Goal: Information Seeking & Learning: Compare options

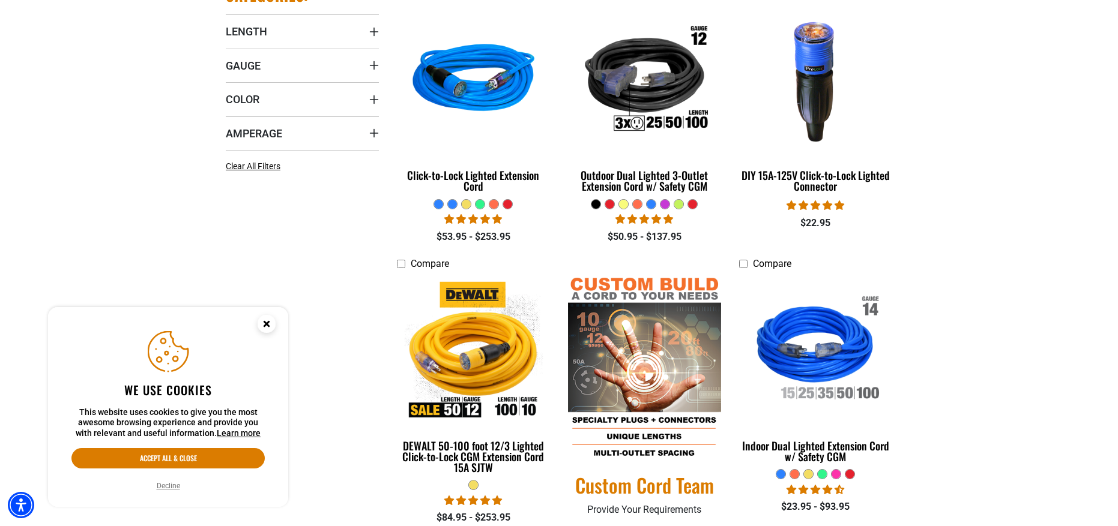
scroll to position [360, 0]
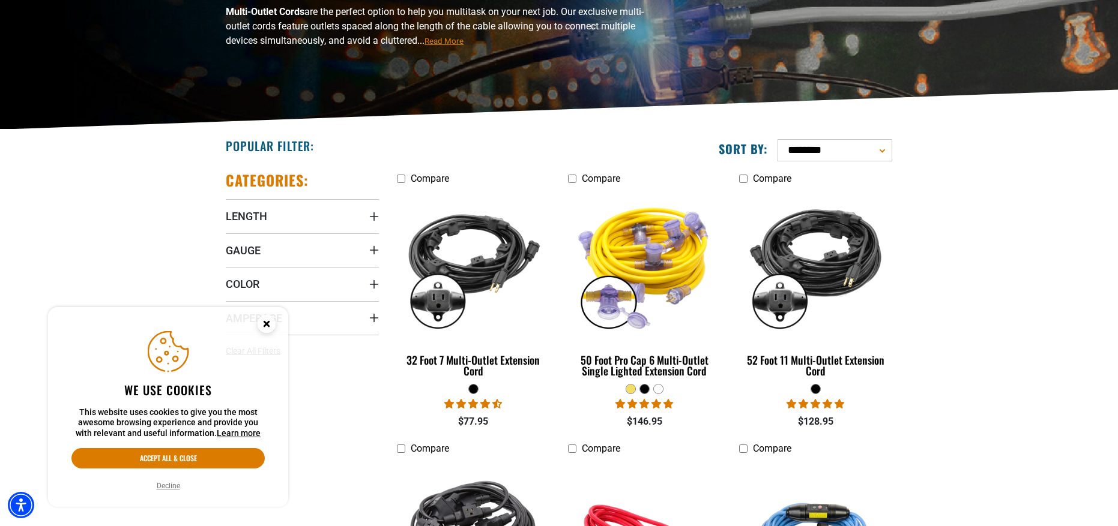
scroll to position [240, 0]
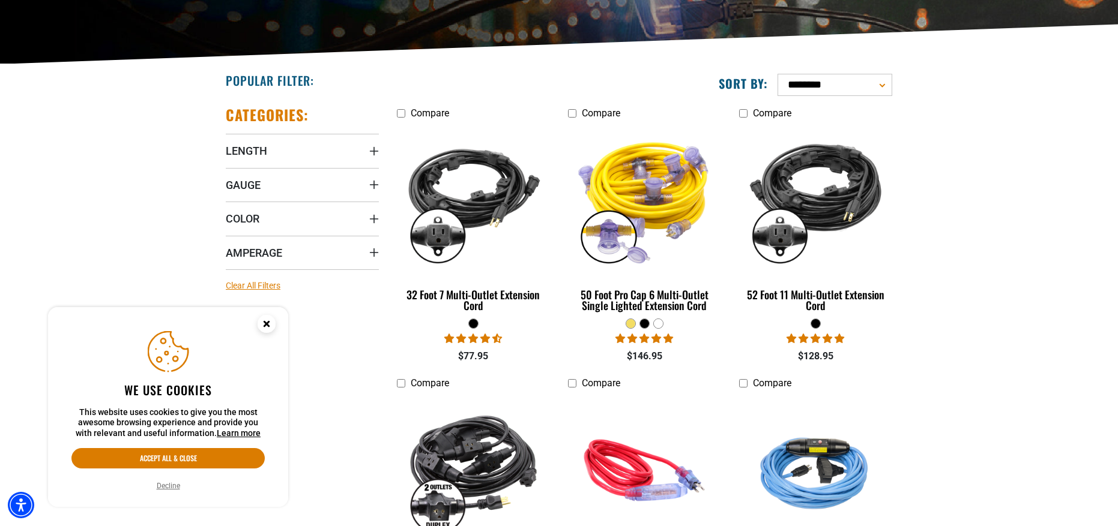
click at [243, 286] on span "Clear All Filters" at bounding box center [253, 286] width 55 height 10
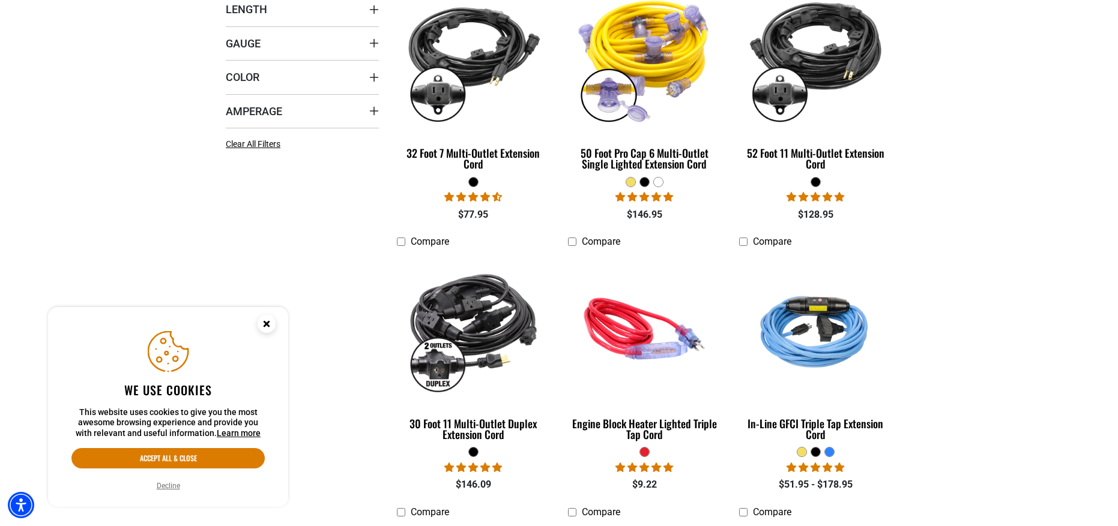
scroll to position [420, 0]
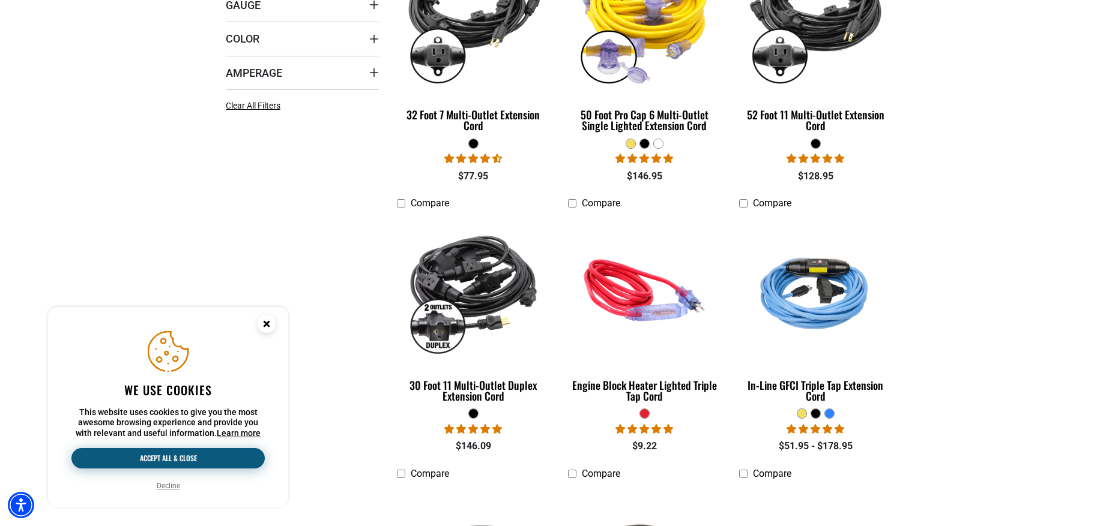
click at [169, 460] on button "Accept all & close" at bounding box center [167, 458] width 193 height 20
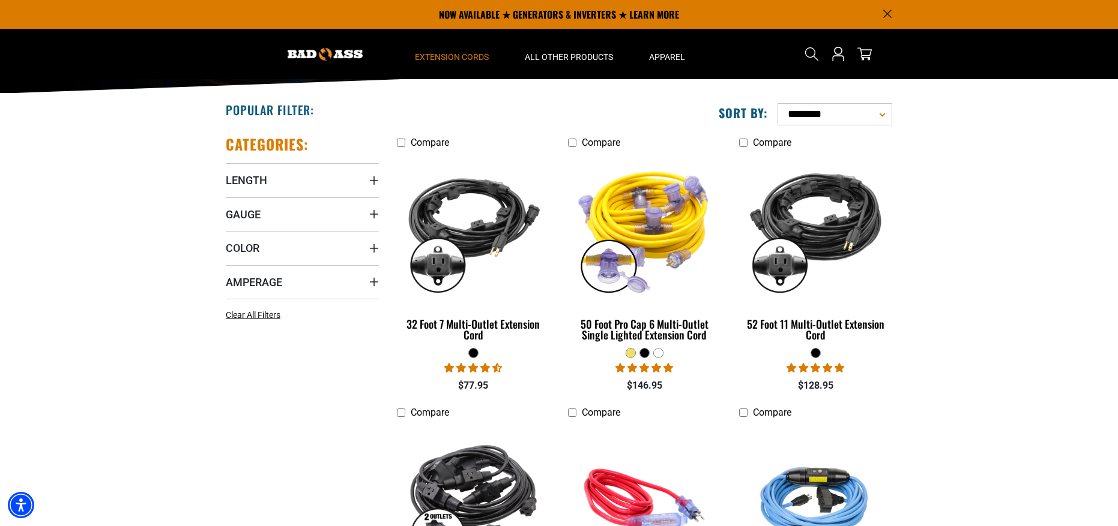
scroll to position [0, 0]
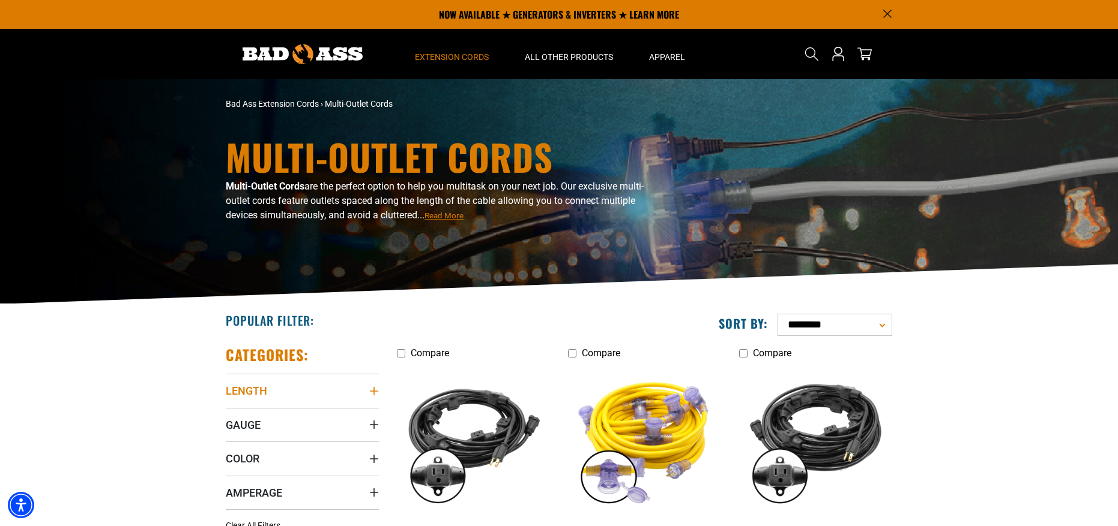
click at [373, 395] on icon "Length" at bounding box center [374, 392] width 10 height 10
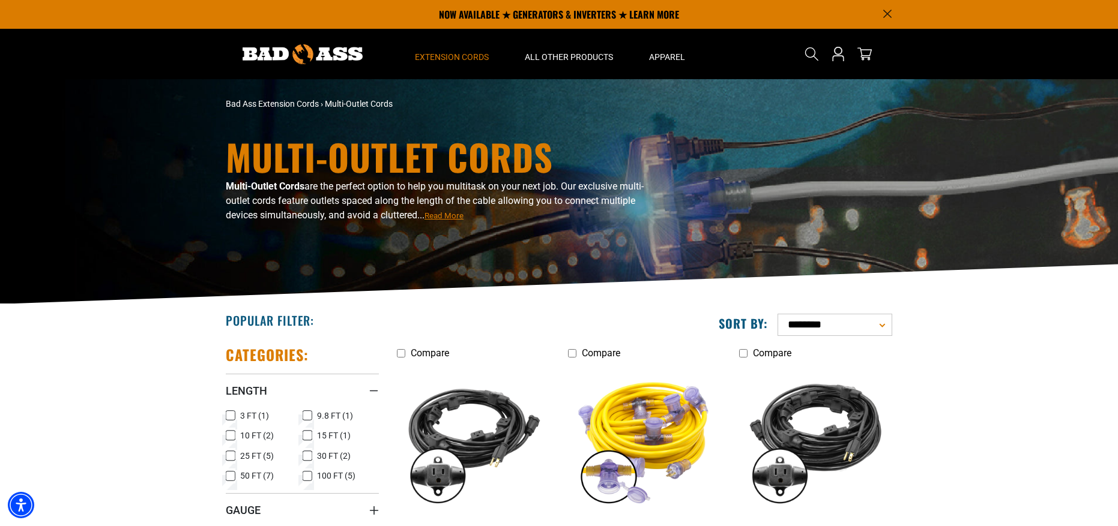
click at [231, 455] on icon at bounding box center [231, 456] width 10 height 16
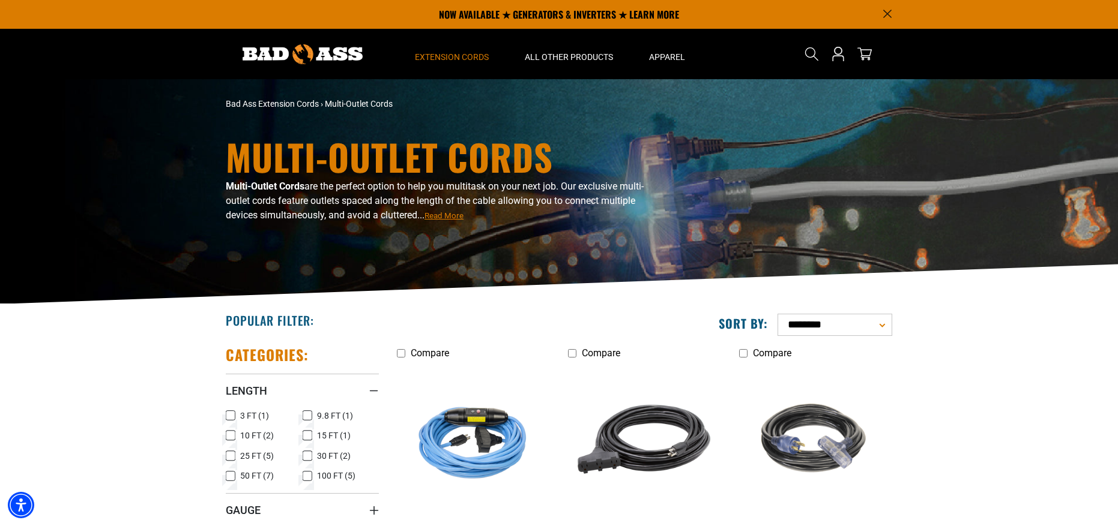
click at [309, 438] on icon at bounding box center [308, 436] width 10 height 16
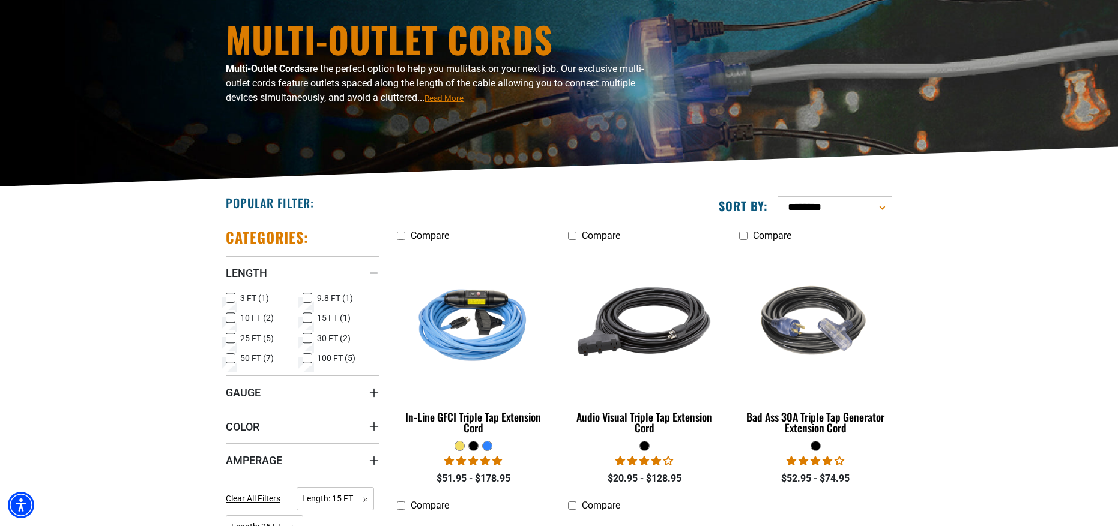
scroll to position [180, 0]
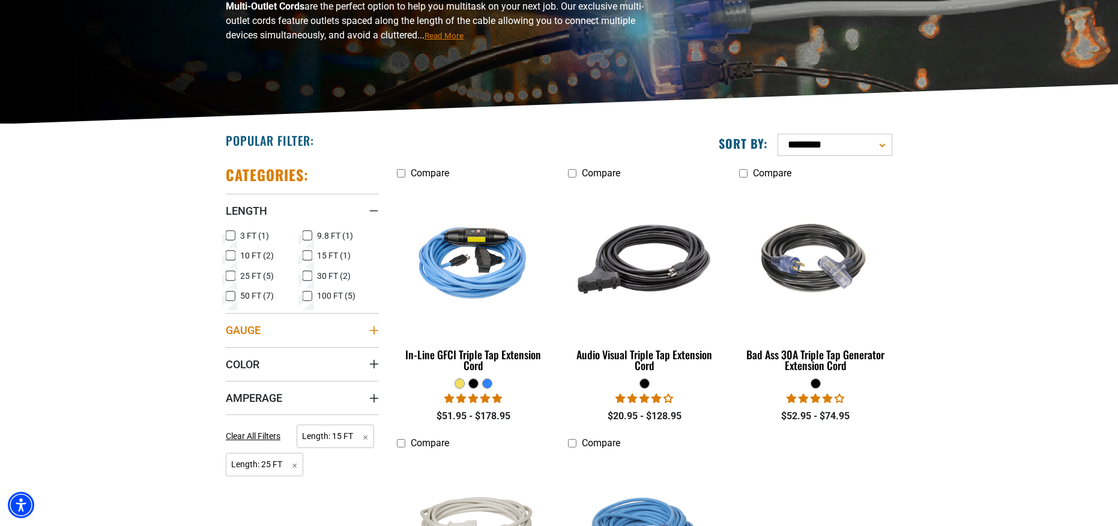
click at [369, 331] on icon "Gauge" at bounding box center [374, 331] width 10 height 10
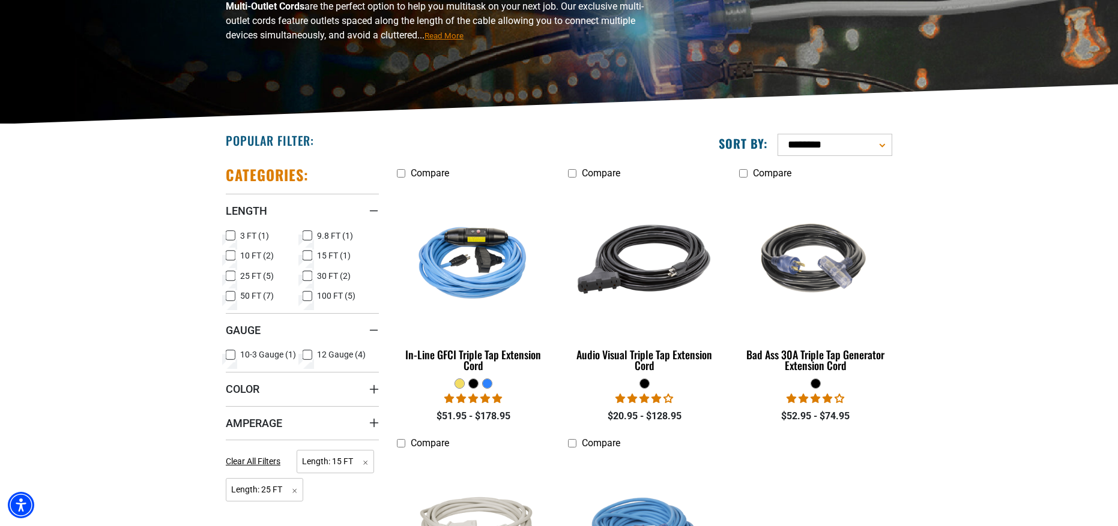
click at [307, 354] on icon at bounding box center [308, 356] width 10 height 16
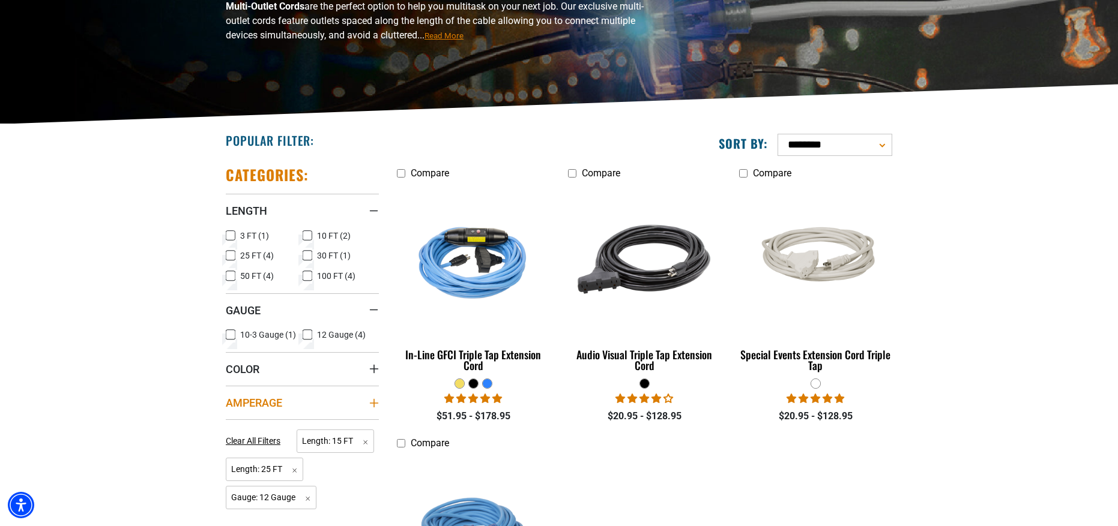
click at [369, 404] on icon "Amperage" at bounding box center [374, 404] width 10 height 10
click at [229, 426] on icon at bounding box center [231, 428] width 10 height 16
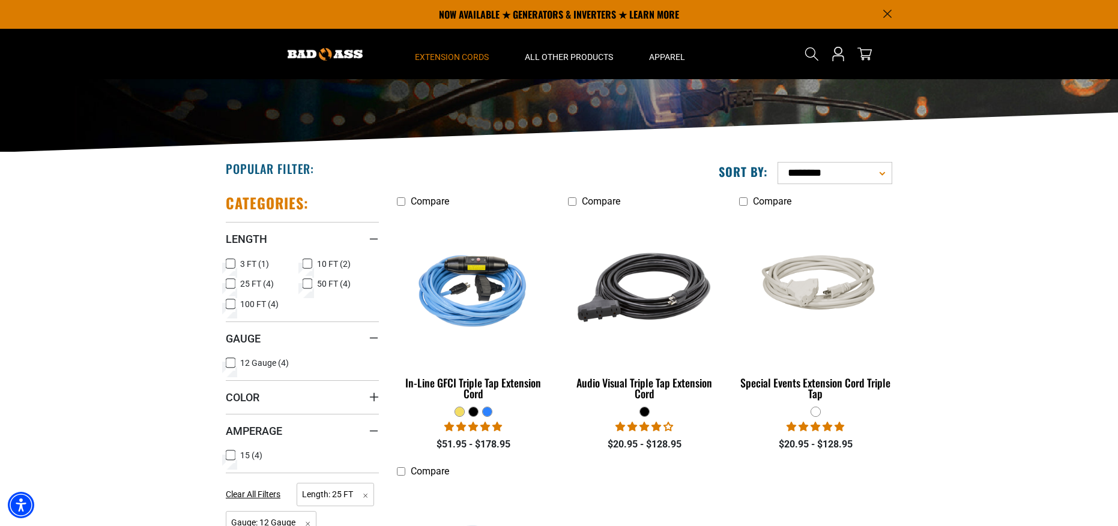
scroll to position [120, 0]
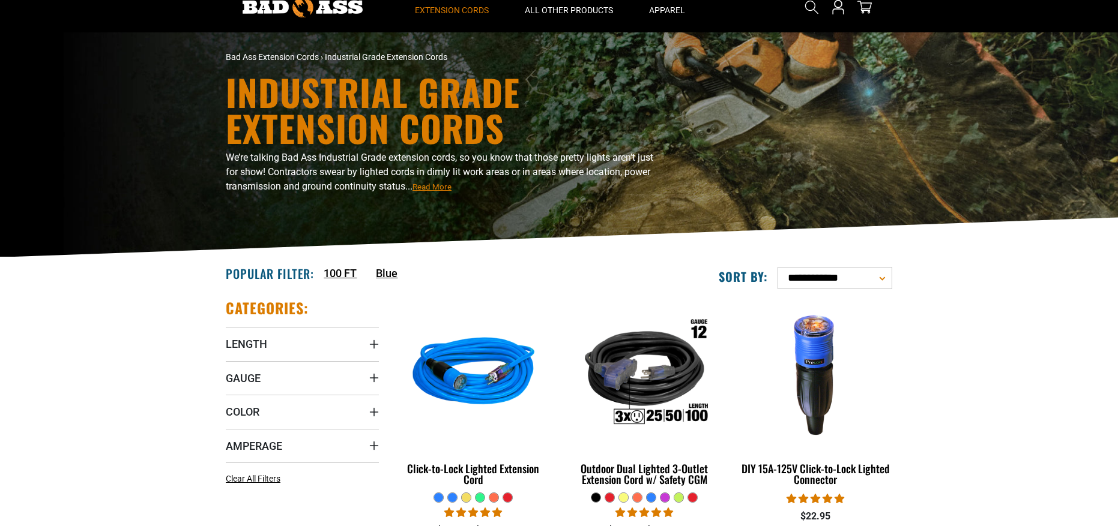
scroll to position [180, 0]
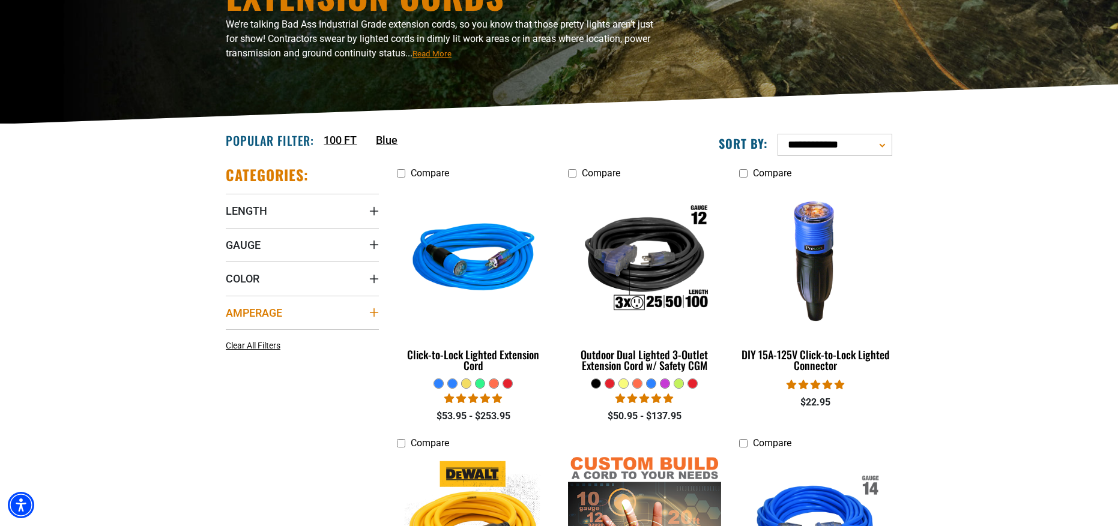
click at [372, 312] on icon "Amperage" at bounding box center [374, 313] width 10 height 10
click at [372, 312] on icon "Amperage" at bounding box center [374, 313] width 10 height 2
click at [375, 243] on icon "Gauge" at bounding box center [374, 245] width 10 height 10
click at [229, 309] on icon at bounding box center [231, 310] width 10 height 16
